Goal: Task Accomplishment & Management: Manage account settings

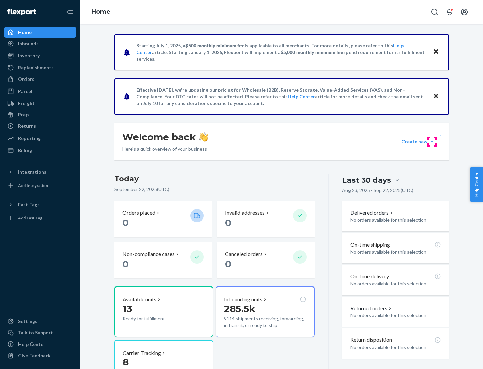
click at [432, 141] on button "Create new Create new inbound Create new order Create new product" at bounding box center [418, 141] width 45 height 13
click at [23, 115] on div "Prep" at bounding box center [23, 114] width 10 height 7
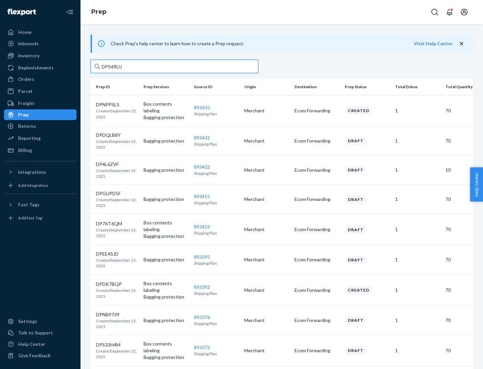
type input "DP54RUJL"
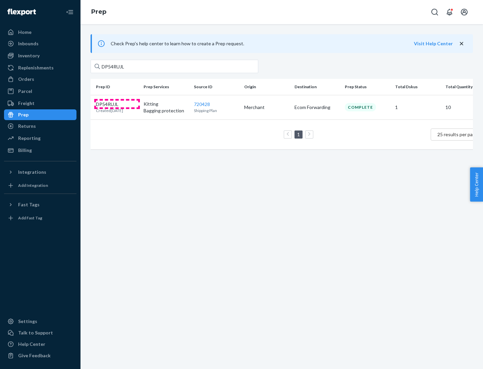
click at [117, 104] on p "DP54RUJL" at bounding box center [109, 104] width 27 height 7
